Goal: Task Accomplishment & Management: Use online tool/utility

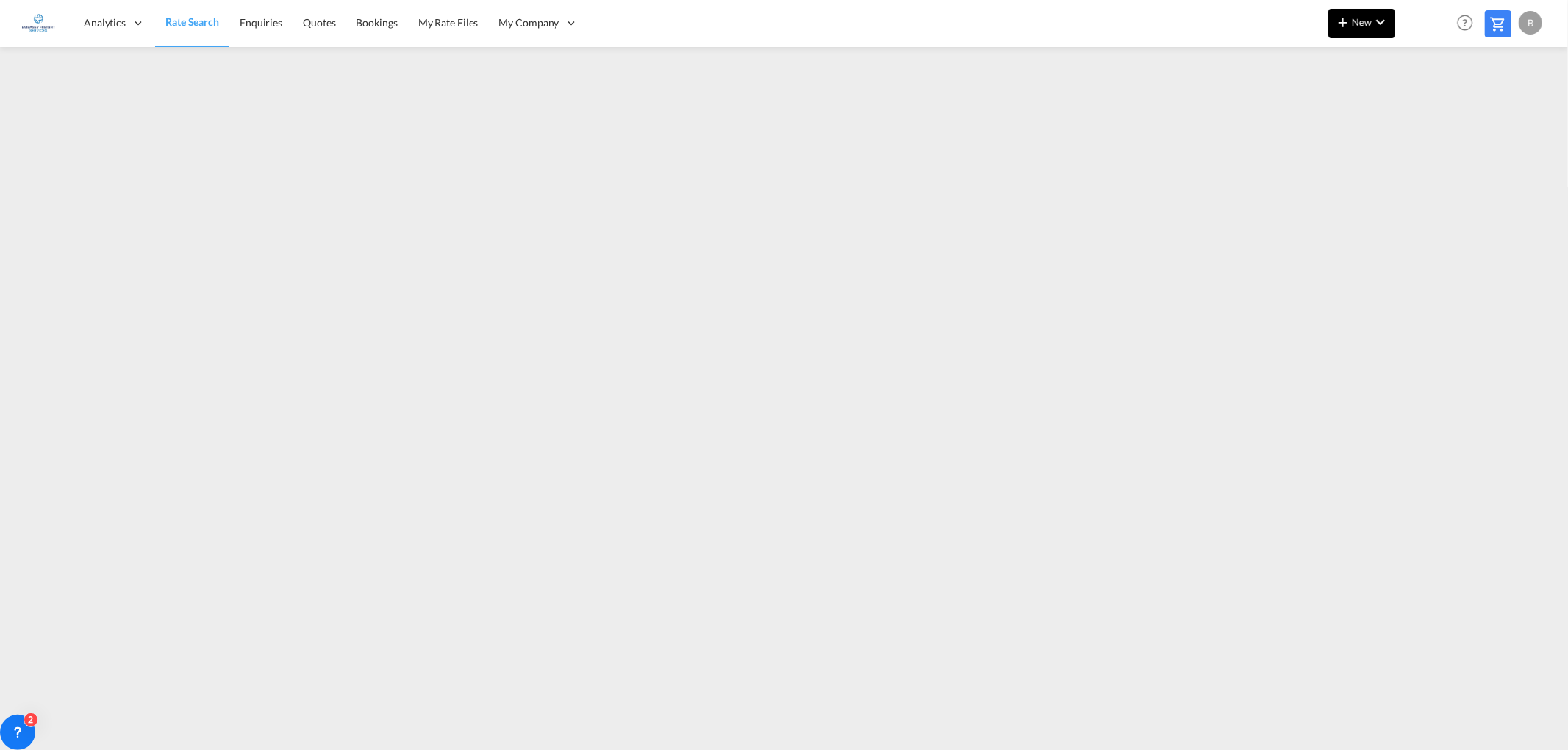
click at [1369, 19] on span "New" at bounding box center [1361, 22] width 55 height 12
click at [1431, 106] on span "Ratesheet" at bounding box center [1423, 110] width 16 height 30
